Goal: Transaction & Acquisition: Purchase product/service

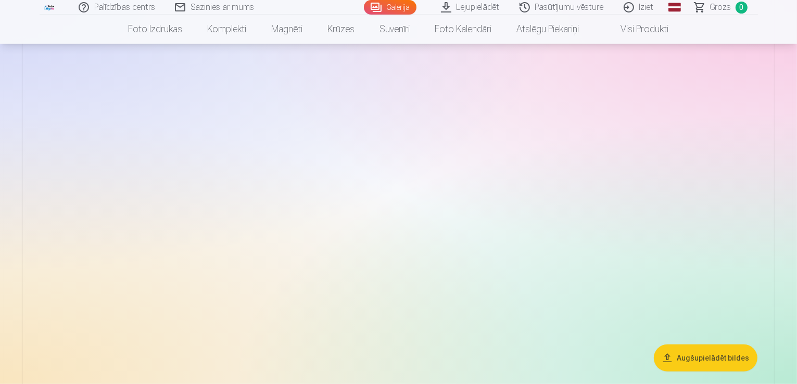
scroll to position [468, 0]
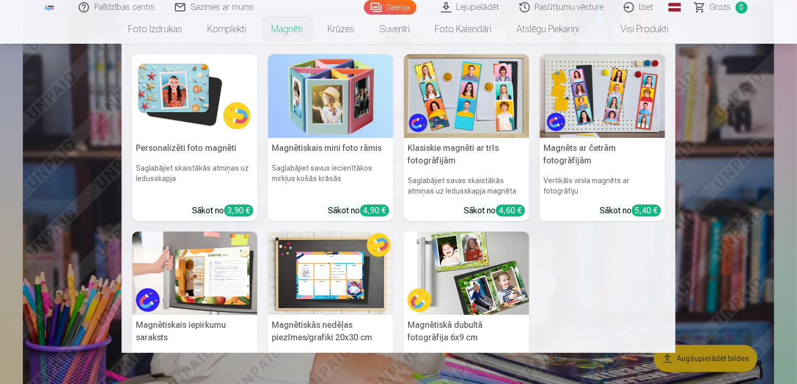
click at [283, 31] on link "Magnēti" at bounding box center [287, 29] width 56 height 29
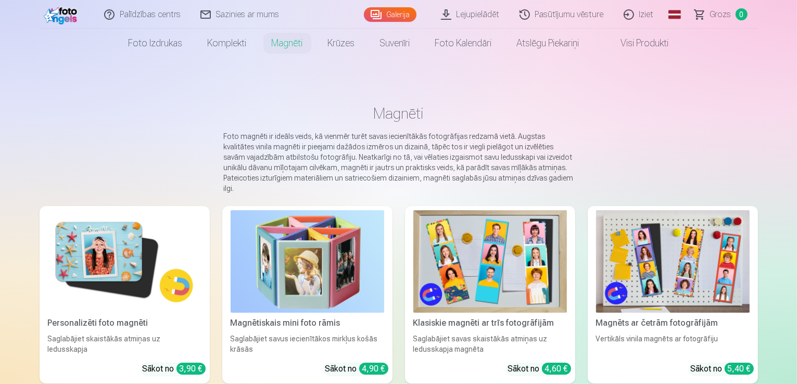
scroll to position [52, 0]
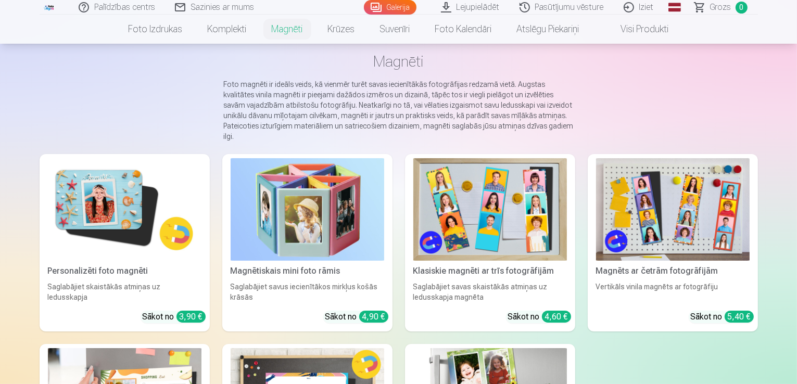
click at [121, 235] on img at bounding box center [125, 209] width 154 height 103
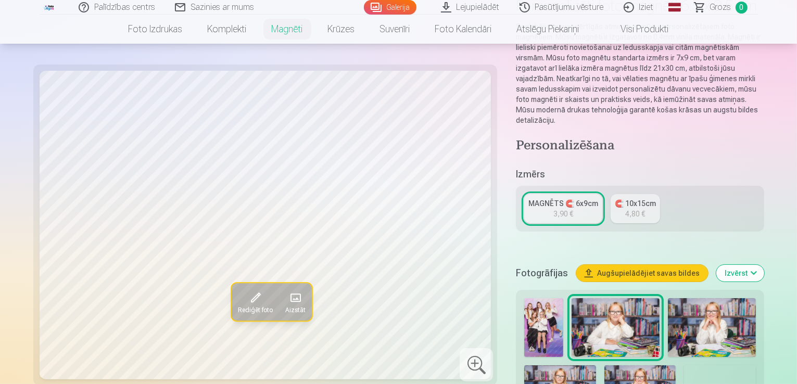
scroll to position [104, 0]
click at [670, 298] on img at bounding box center [712, 327] width 88 height 59
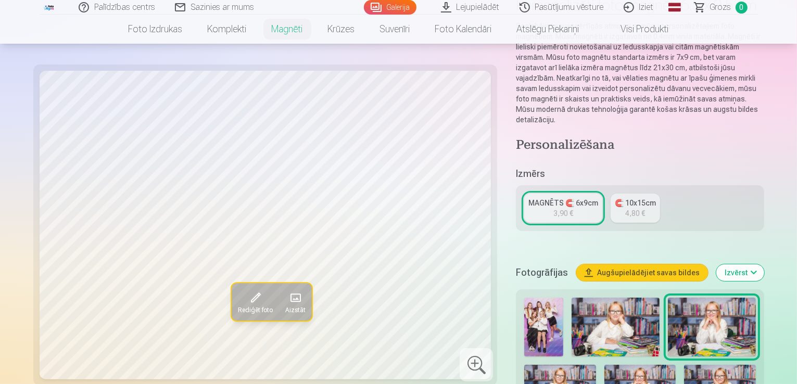
click at [596, 365] on img at bounding box center [560, 389] width 72 height 48
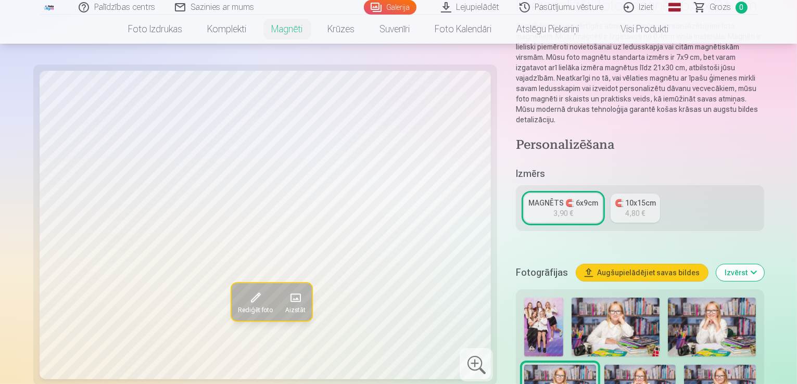
click at [604, 365] on img at bounding box center [640, 389] width 72 height 48
click at [684, 365] on img at bounding box center [720, 389] width 72 height 48
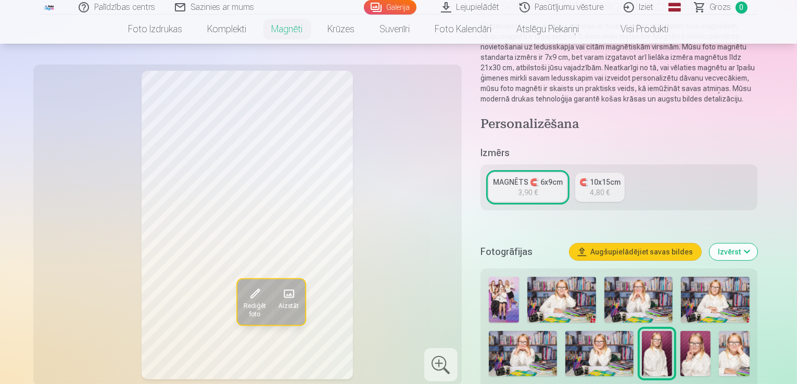
click at [695, 338] on img at bounding box center [695, 353] width 30 height 45
click at [739, 336] on img at bounding box center [734, 353] width 30 height 45
click at [606, 187] on div "4,80 €" at bounding box center [600, 192] width 20 height 10
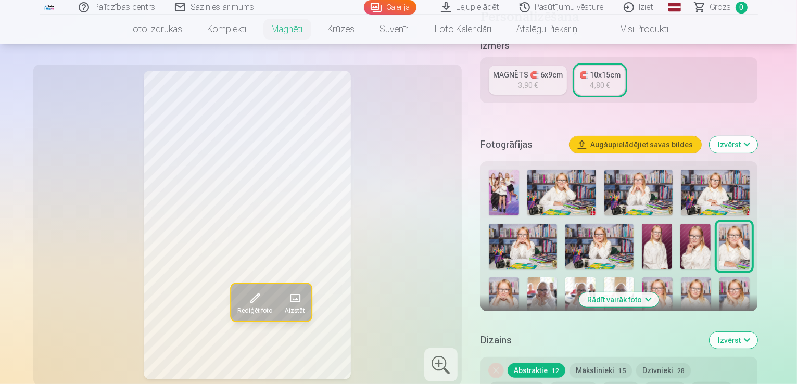
scroll to position [260, 0]
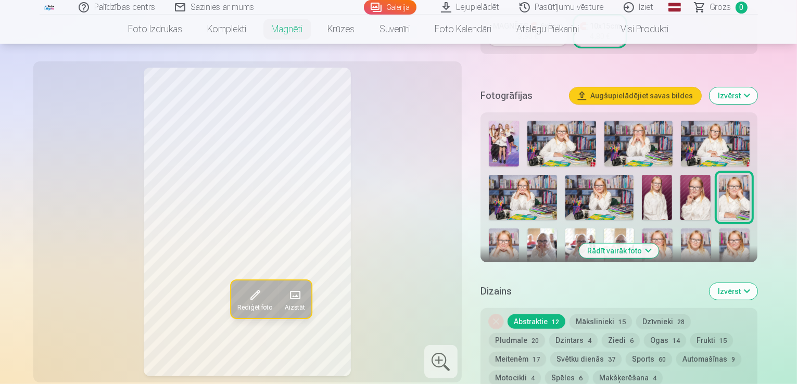
click at [527, 232] on img at bounding box center [542, 250] width 30 height 45
click at [565, 235] on img at bounding box center [580, 250] width 30 height 45
click at [604, 237] on img at bounding box center [619, 250] width 30 height 45
click at [626, 222] on div at bounding box center [618, 222] width 269 height 211
click at [668, 222] on div at bounding box center [618, 222] width 269 height 211
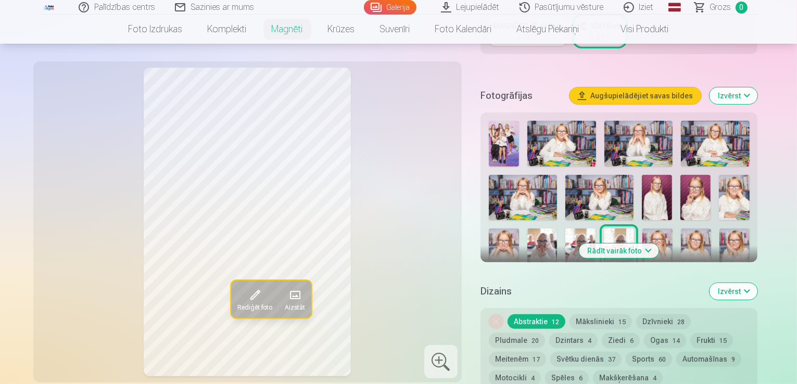
click at [719, 228] on img at bounding box center [734, 250] width 30 height 45
click at [516, 282] on img at bounding box center [503, 303] width 28 height 42
click at [552, 282] on img at bounding box center [539, 303] width 28 height 42
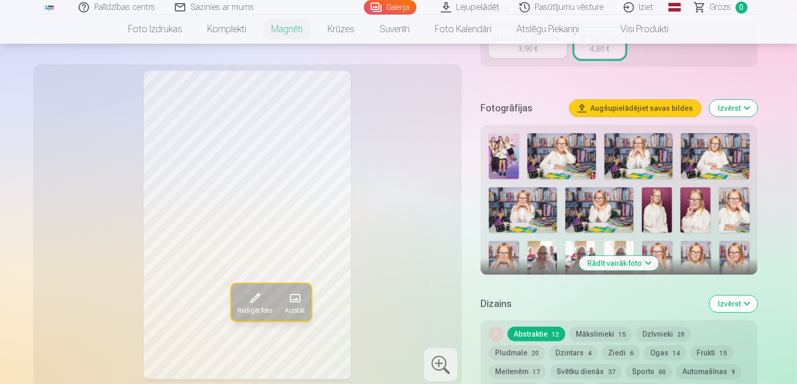
scroll to position [416, 0]
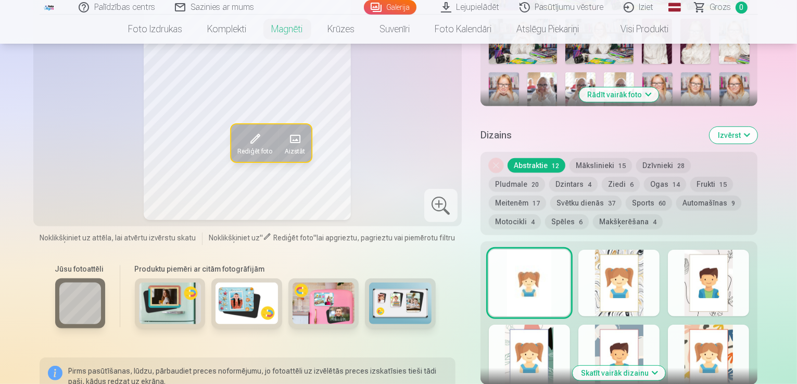
click at [757, 127] on button "Izvērst" at bounding box center [733, 135] width 48 height 17
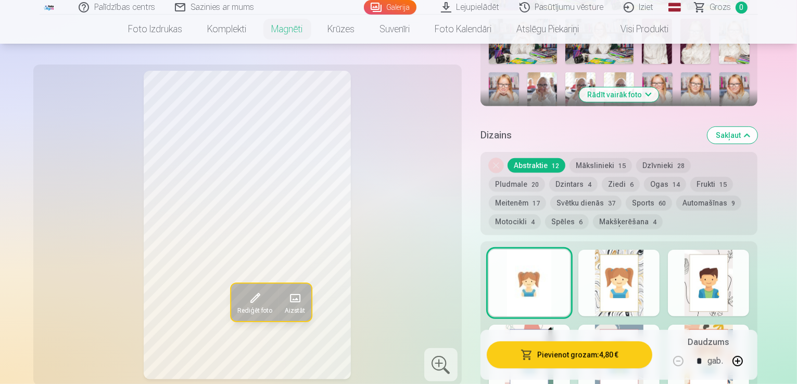
click at [659, 250] on div at bounding box center [618, 283] width 81 height 67
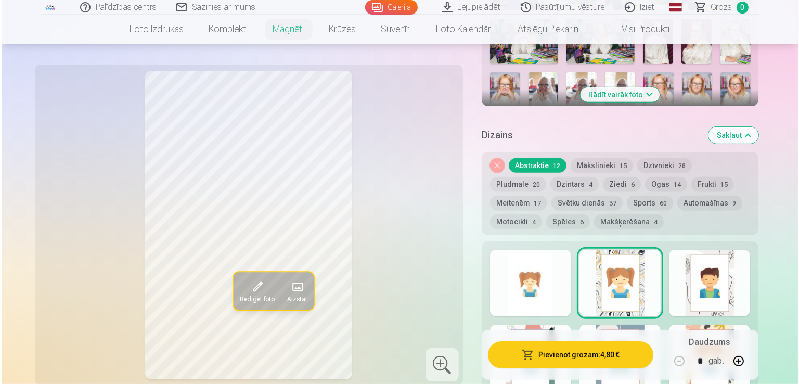
scroll to position [364, 0]
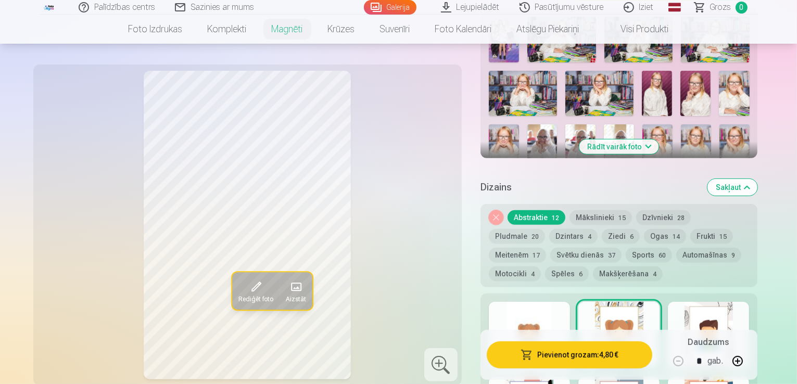
click at [719, 125] on img at bounding box center [734, 146] width 30 height 45
click at [731, 88] on img at bounding box center [734, 93] width 30 height 45
click at [394, 196] on div "Rediģēt foto Aizstāt" at bounding box center [248, 225] width 416 height 309
click at [238, 295] on span "Rediģēt foto" at bounding box center [255, 299] width 35 height 8
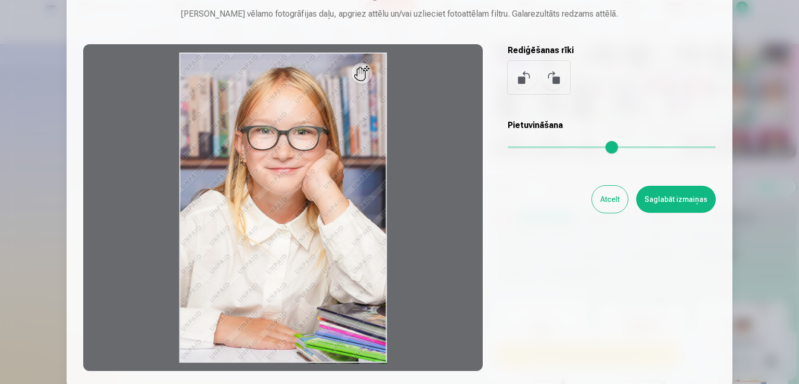
scroll to position [104, 0]
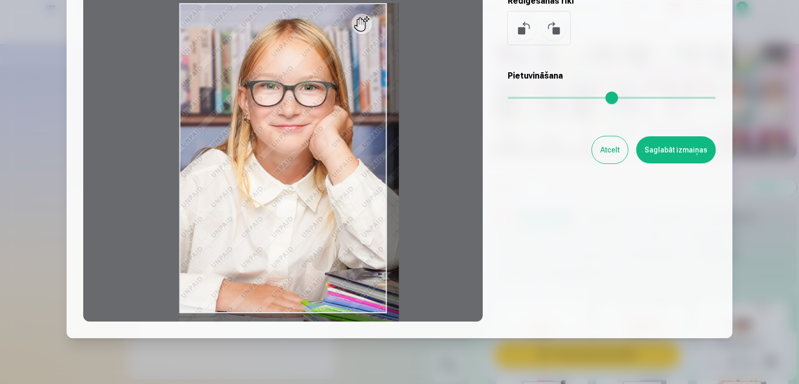
drag, startPoint x: 510, startPoint y: 96, endPoint x: 532, endPoint y: 95, distance: 21.4
click at [532, 97] on input "range" at bounding box center [612, 98] width 208 height 2
drag, startPoint x: 279, startPoint y: 177, endPoint x: 334, endPoint y: 177, distance: 54.6
click at [334, 177] on div at bounding box center [283, 158] width 400 height 327
drag, startPoint x: 316, startPoint y: 142, endPoint x: 316, endPoint y: 166, distance: 24.5
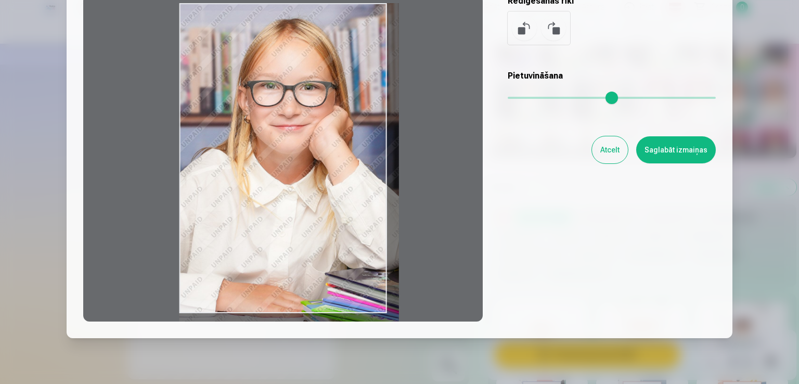
click at [316, 166] on div at bounding box center [283, 158] width 400 height 327
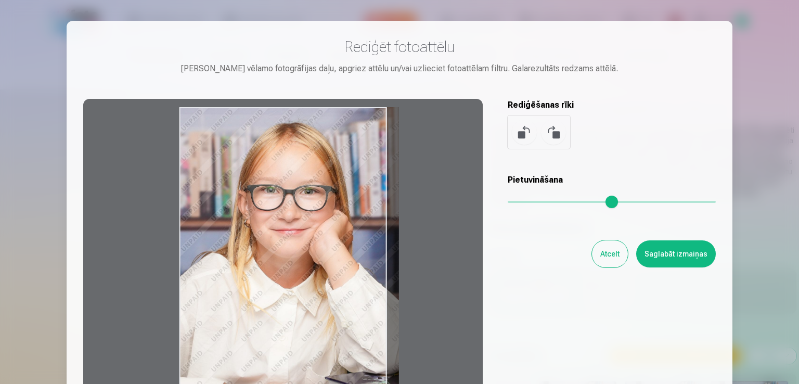
type input "***"
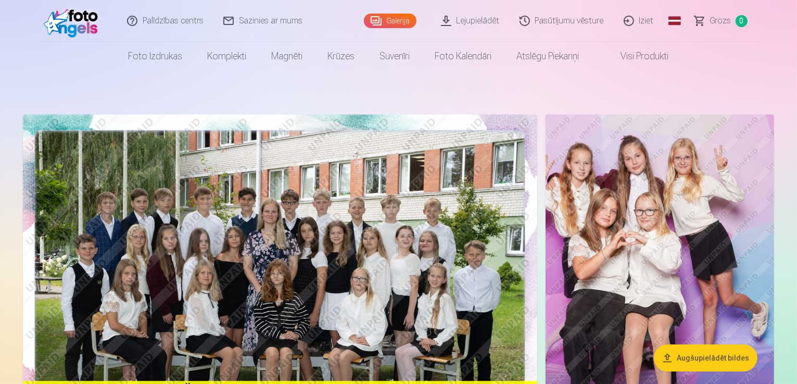
click at [390, 23] on link "Galerija" at bounding box center [390, 21] width 53 height 15
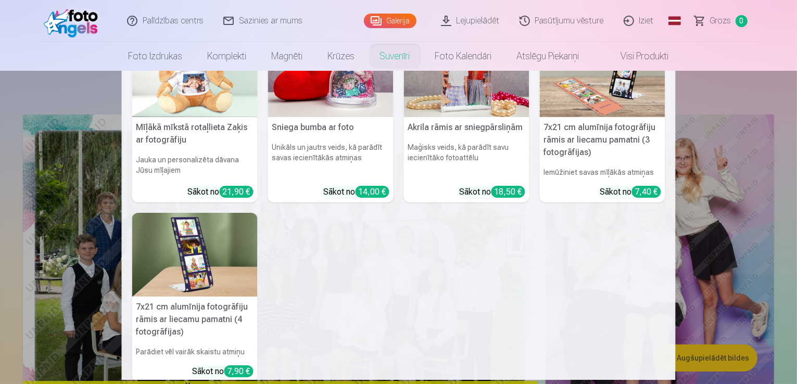
scroll to position [260, 0]
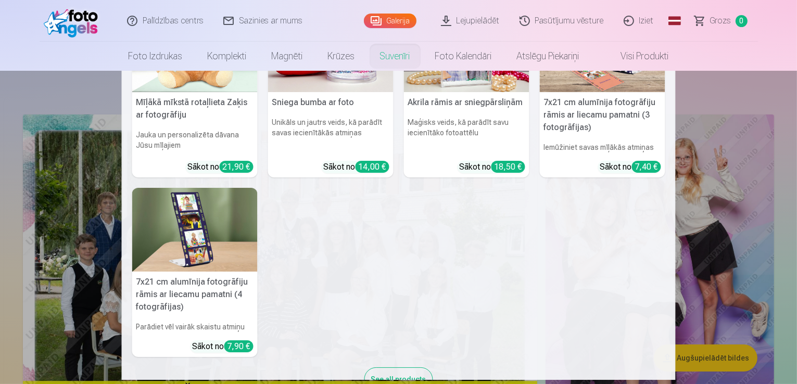
click at [732, 88] on nav "Personalizēts peles paliktnis ar fotoattēlu Piešķiriet savai darbvietai unikālu…" at bounding box center [398, 225] width 797 height 309
